Goal: Check status: Check status

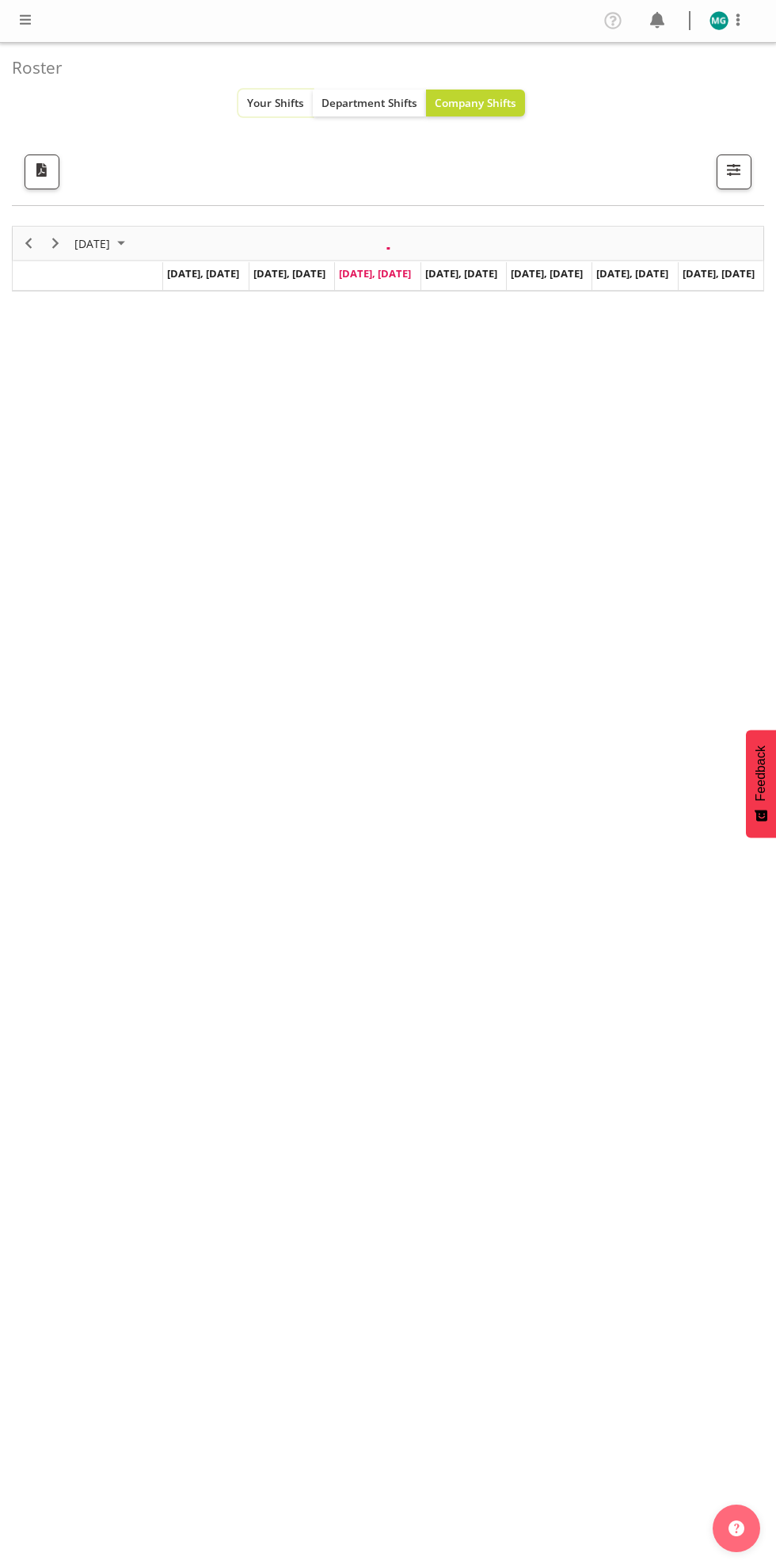
click at [256, 103] on span "Your Shifts" at bounding box center [275, 103] width 57 height 16
click at [267, 96] on span "Your Shifts" at bounding box center [275, 103] width 57 height 16
